Goal: Task Accomplishment & Management: Use online tool/utility

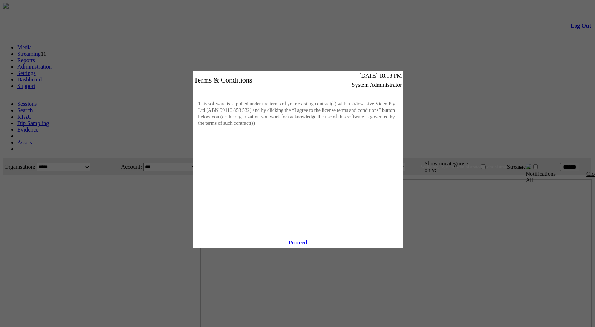
click at [299, 245] on link "Proceed" at bounding box center [298, 242] width 19 height 6
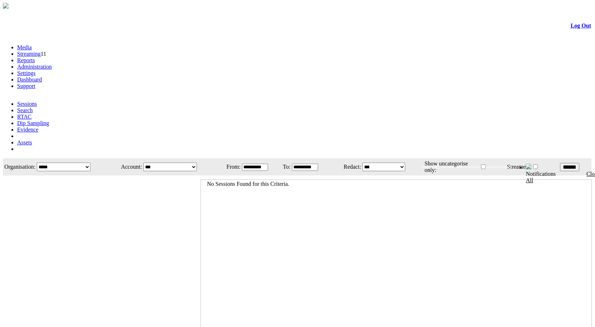
click at [52, 64] on link "Administration" at bounding box center [34, 67] width 35 height 6
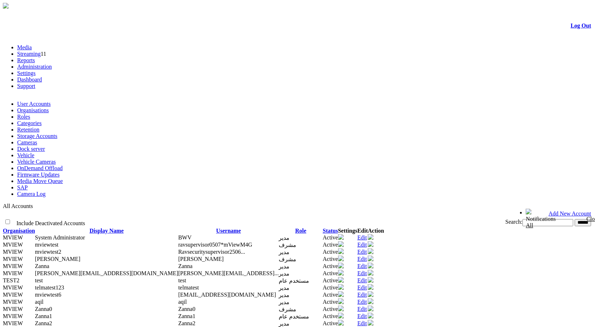
click at [36, 70] on link "Settings" at bounding box center [26, 73] width 19 height 6
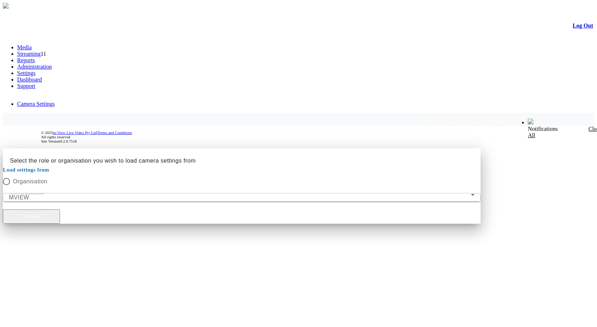
click at [60, 209] on button "Continue" at bounding box center [31, 216] width 57 height 14
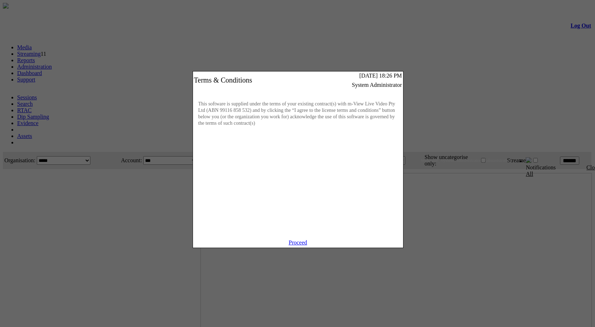
click at [296, 245] on link "Proceed" at bounding box center [298, 242] width 19 height 6
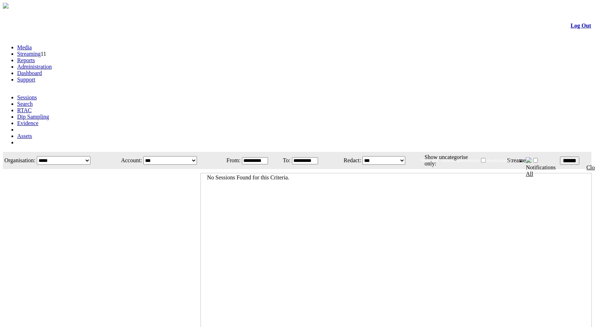
click at [52, 64] on link "Administration" at bounding box center [34, 67] width 35 height 6
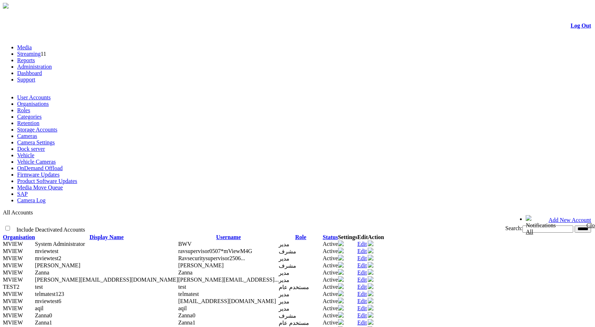
click at [55, 139] on link "Camera Settings" at bounding box center [36, 142] width 38 height 6
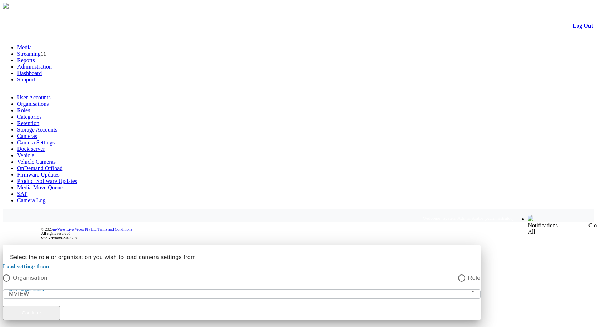
click at [60, 306] on button "Continue" at bounding box center [31, 313] width 57 height 14
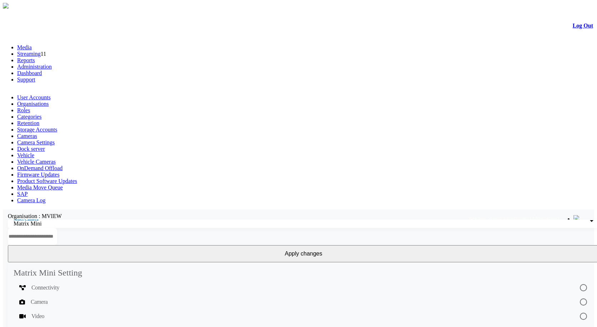
click at [57, 228] on input "text" at bounding box center [32, 236] width 49 height 17
type input "**"
click at [75, 298] on div "Camera" at bounding box center [293, 302] width 549 height 9
click at [203, 213] on div "Organisation : MVIEW" at bounding box center [303, 216] width 601 height 6
click at [57, 228] on input "text" at bounding box center [32, 236] width 49 height 17
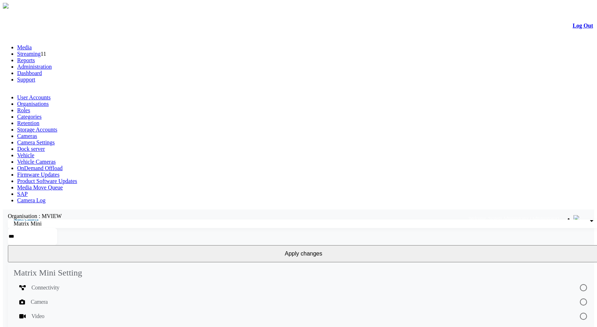
type input "***"
click at [56, 309] on mat-list-option "Video" at bounding box center [304, 316] width 580 height 14
click at [58, 323] on mat-list-option "Photo" at bounding box center [304, 330] width 580 height 14
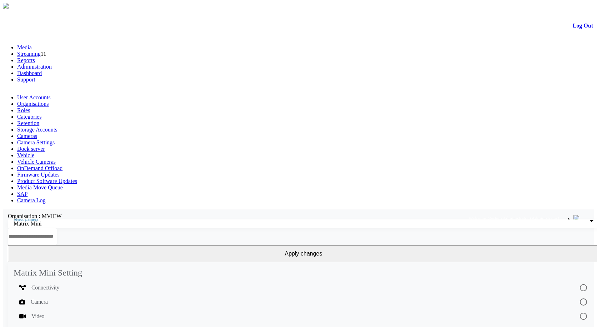
click at [37, 133] on link "Cameras" at bounding box center [27, 136] width 20 height 6
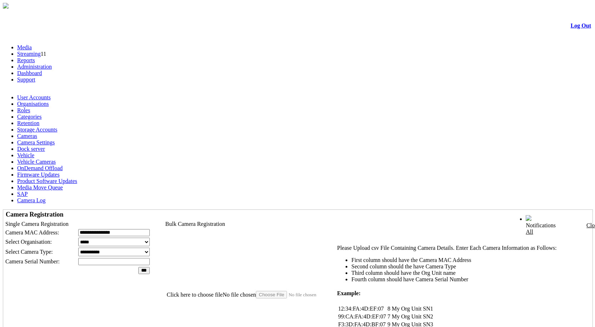
click at [341, 238] on div at bounding box center [341, 238] width 0 height 0
click at [355, 220] on td "Bulk Camera Registration" at bounding box center [361, 223] width 393 height 7
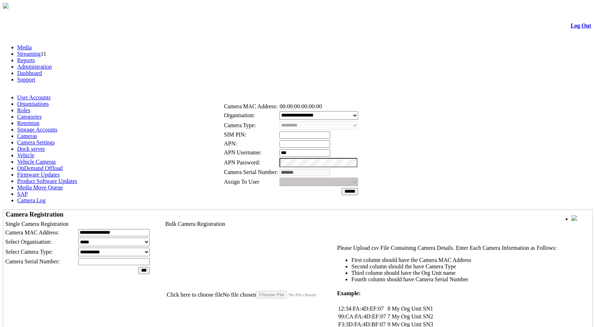
click at [248, 86] on link at bounding box center [248, 87] width 0 height 6
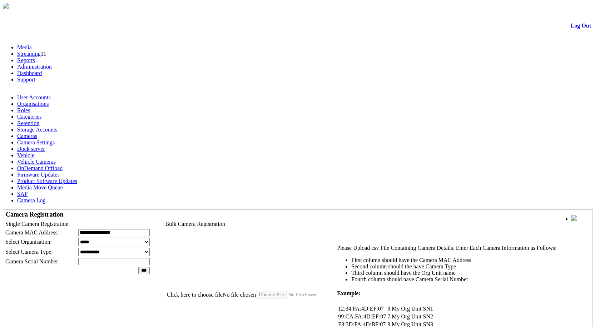
click at [32, 44] on link "Media" at bounding box center [24, 47] width 15 height 6
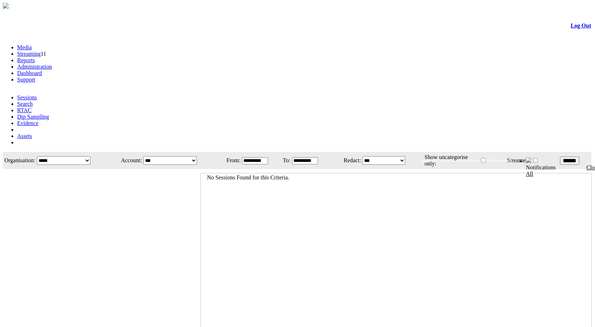
click at [52, 64] on link "Administration" at bounding box center [34, 67] width 35 height 6
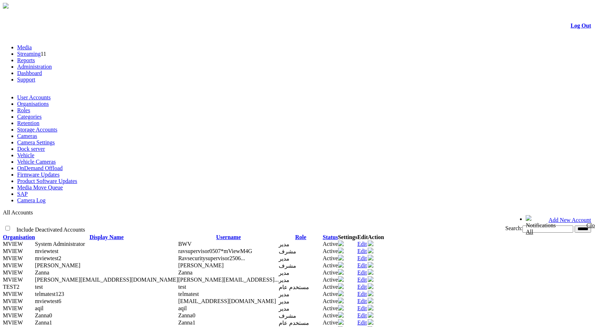
click at [37, 133] on link "Cameras" at bounding box center [27, 136] width 20 height 6
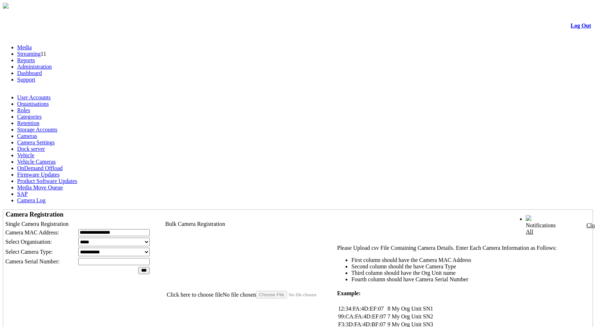
click at [223, 291] on label "Click here to choose file" at bounding box center [195, 294] width 56 height 6
click at [337, 291] on input "Click here to choose file" at bounding box center [296, 295] width 81 height 8
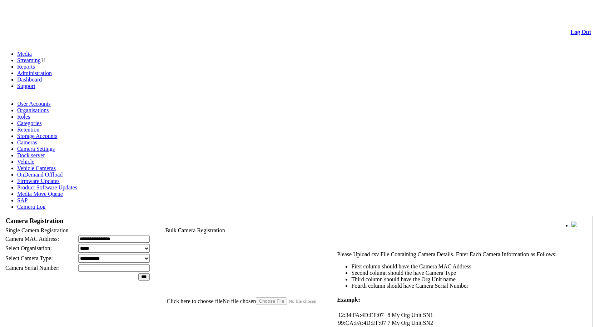
click at [488, 216] on table "Camera Registration Single Camera Registration Camera MAC Address: *****" at bounding box center [297, 304] width 589 height 176
click at [55, 146] on link "Camera Settings" at bounding box center [36, 149] width 38 height 6
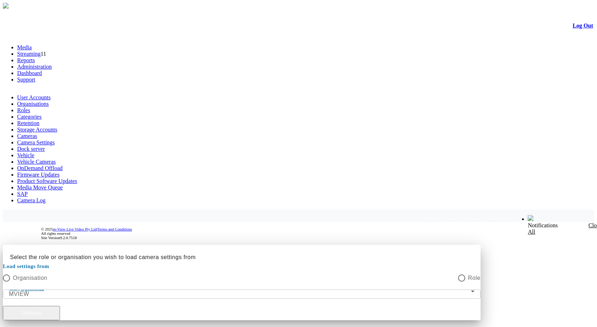
click at [60, 306] on button "Continue" at bounding box center [31, 313] width 57 height 14
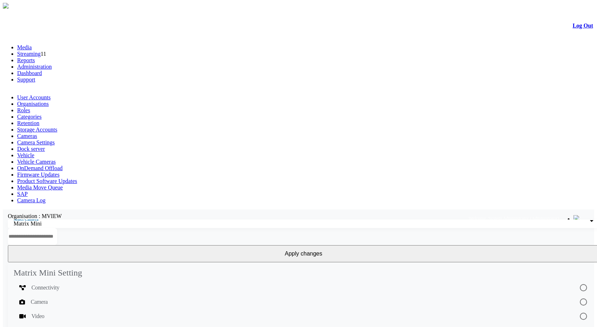
click at [57, 228] on input "text" at bounding box center [32, 236] width 49 height 17
type input "**"
click at [40, 94] on link "User Accounts" at bounding box center [34, 97] width 34 height 6
click at [43, 94] on link "User Accounts" at bounding box center [34, 97] width 34 height 6
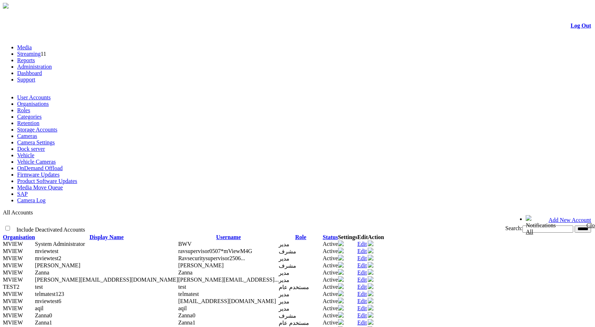
click at [465, 94] on ul "User Accounts Organisations Roles Categories Retention Storage Accounts Cameras…" at bounding box center [297, 148] width 589 height 109
click at [77, 178] on link "Product Software Updates" at bounding box center [47, 181] width 60 height 6
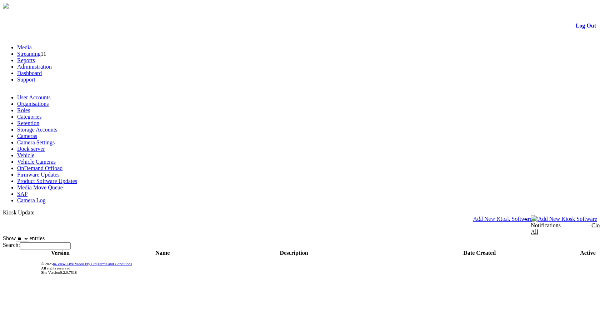
click at [533, 216] on span "Add New Kiosk Software" at bounding box center [502, 219] width 59 height 6
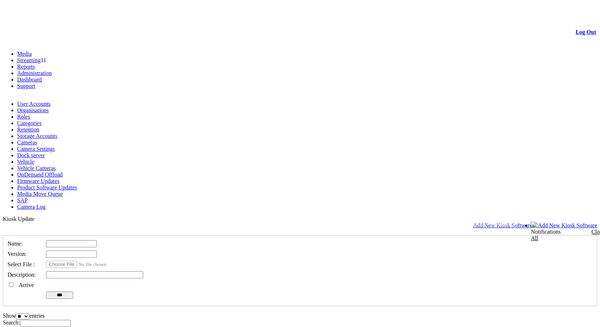
click at [77, 184] on link "Product Software Updates" at bounding box center [47, 187] width 60 height 6
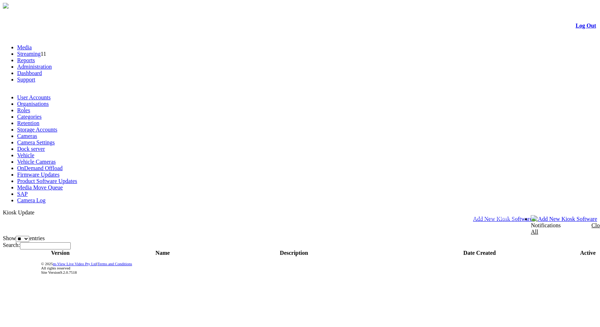
click at [77, 178] on link "Product Software Updates" at bounding box center [47, 181] width 60 height 6
click at [533, 216] on span "Add New Kiosk Software" at bounding box center [502, 219] width 59 height 6
